Goal: Check status: Check status

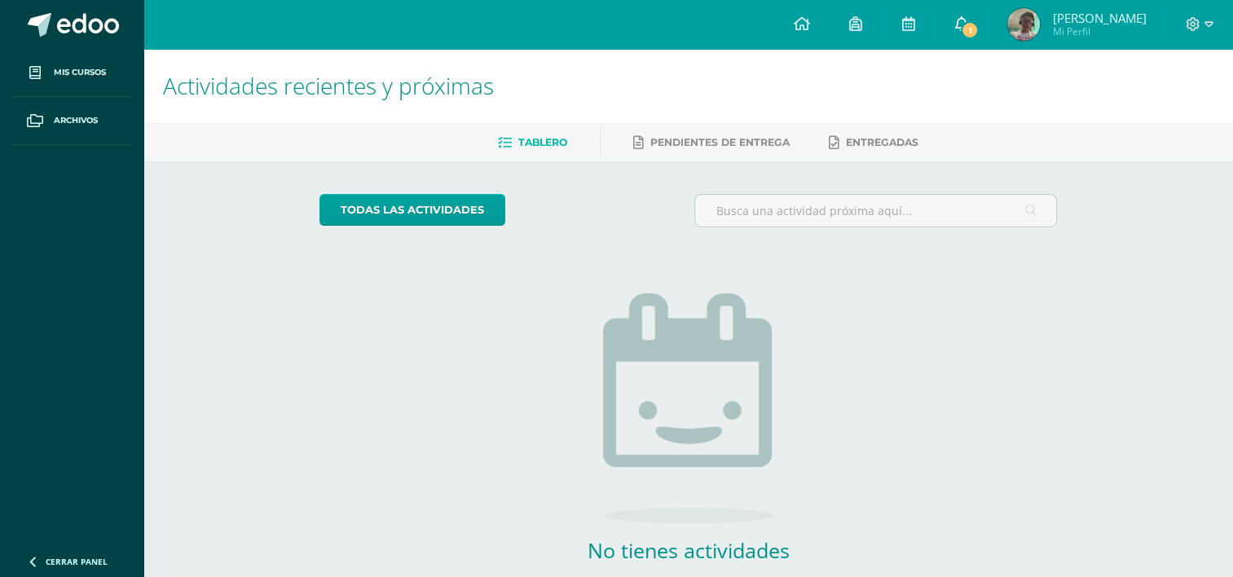
click at [938, 24] on link "1" at bounding box center [961, 24] width 52 height 49
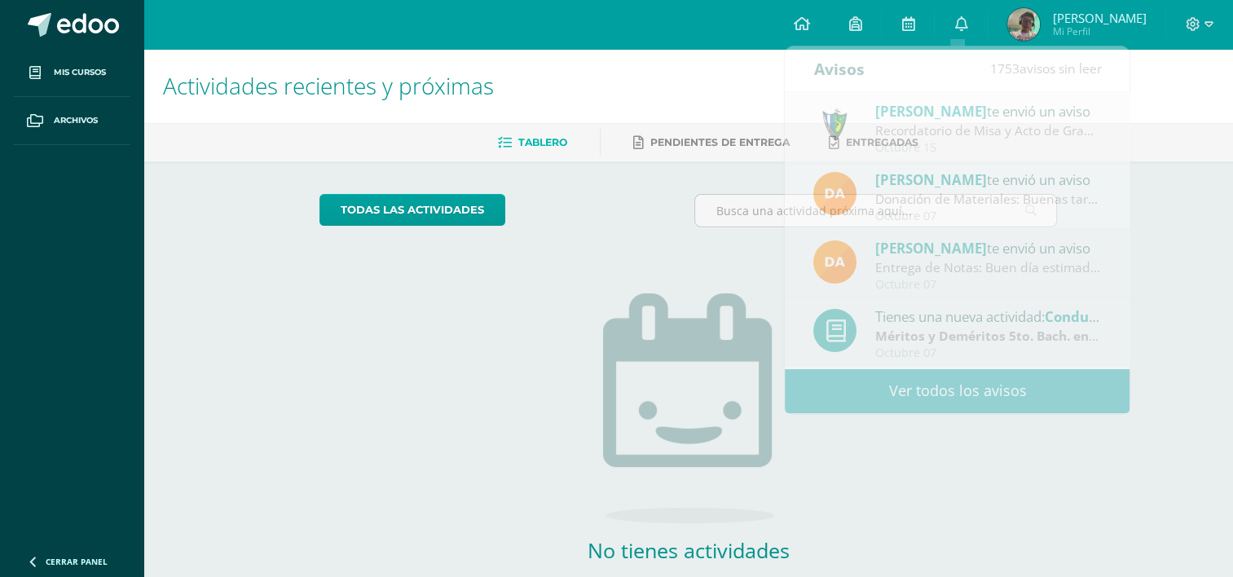
click at [1069, 28] on span "Mi Perfil" at bounding box center [1099, 31] width 94 height 14
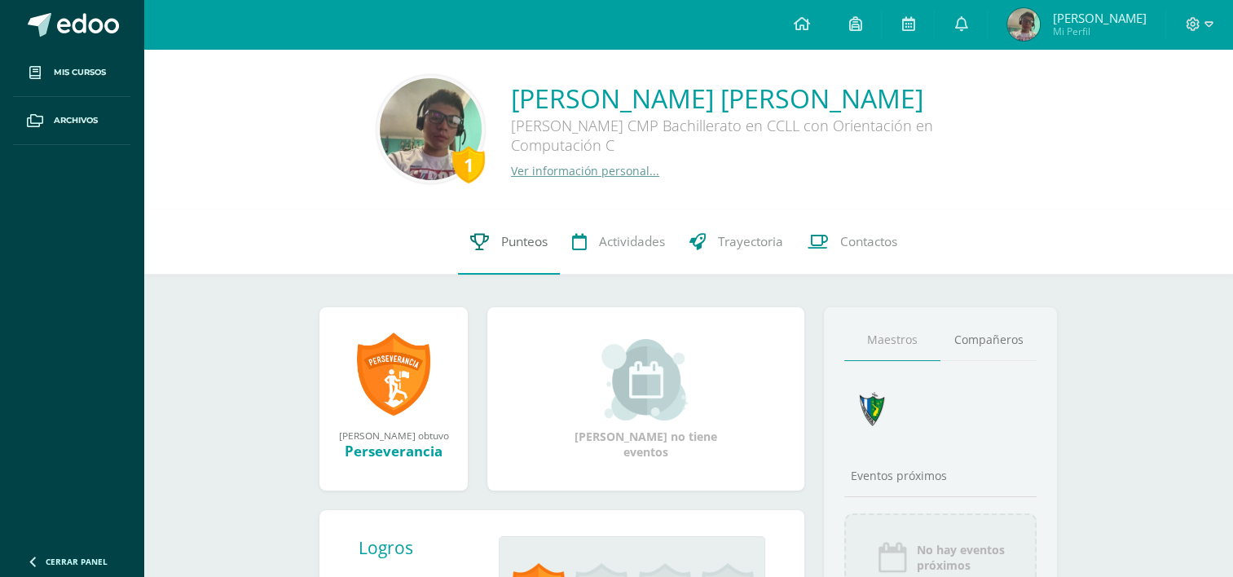
click at [460, 233] on link "Punteos" at bounding box center [509, 241] width 102 height 65
